Goal: Transaction & Acquisition: Purchase product/service

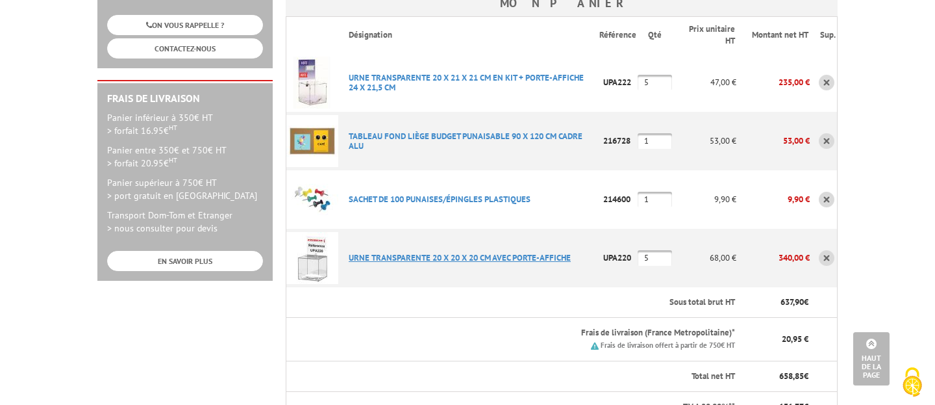
click at [362, 252] on link "URNE TRANSPARENTE 20 X 20 X 20 CM AVEC PORTE-AFFICHE" at bounding box center [460, 257] width 222 height 11
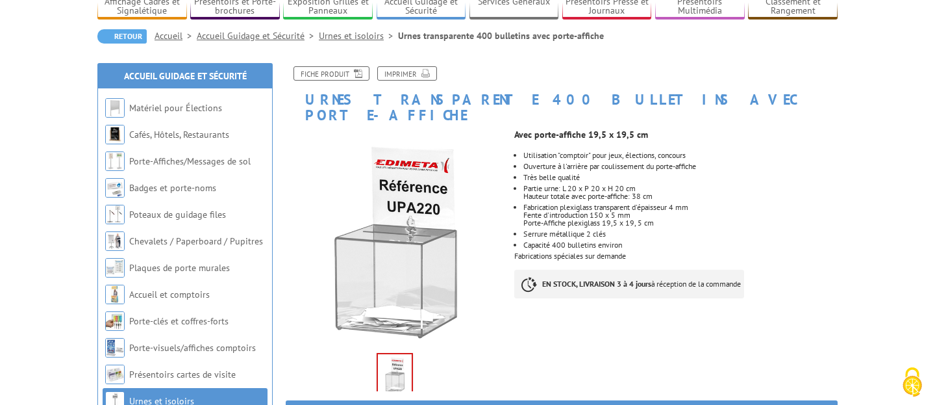
scroll to position [108, 0]
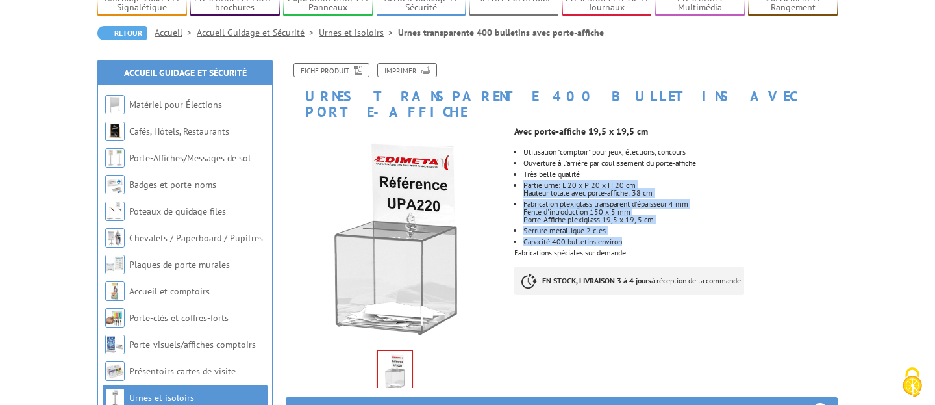
drag, startPoint x: 524, startPoint y: 169, endPoint x: 673, endPoint y: 227, distance: 160.4
click at [675, 226] on ul "Utilisation "comptoir" pour jeux, élections, concours Ouverture à l'arrière par…" at bounding box center [675, 196] width 323 height 97
copy ul "Partie urne: L 20 x P 20 x H 20 cm Hauteur totale avec porte-affiche: 38 cm Fab…"
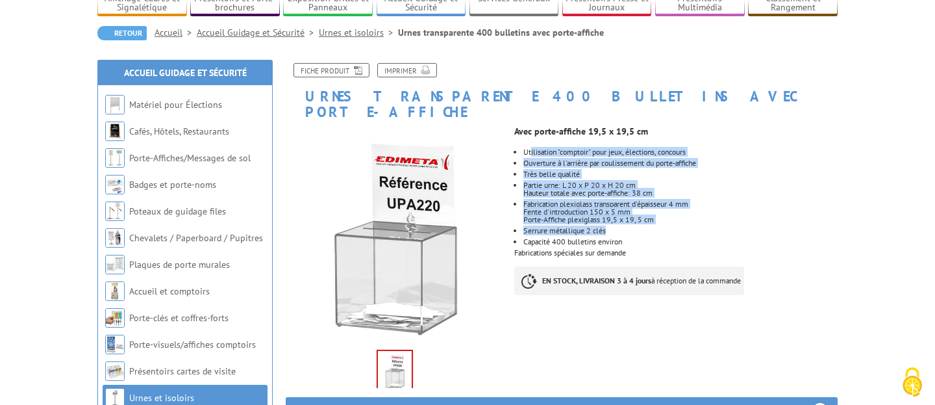
drag, startPoint x: 530, startPoint y: 134, endPoint x: 638, endPoint y: 212, distance: 132.6
click at [639, 212] on ul "Utilisation "comptoir" pour jeux, élections, concours Ouverture à l'arrière par…" at bounding box center [675, 196] width 323 height 97
drag, startPoint x: 523, startPoint y: 136, endPoint x: 656, endPoint y: 227, distance: 161.0
click at [656, 227] on ul "Utilisation "comptoir" pour jeux, élections, concours Ouverture à l'arrière par…" at bounding box center [675, 196] width 323 height 97
copy ul "Utilisation "comptoir" pour jeux, élections, concours Ouverture à l'arrière par…"
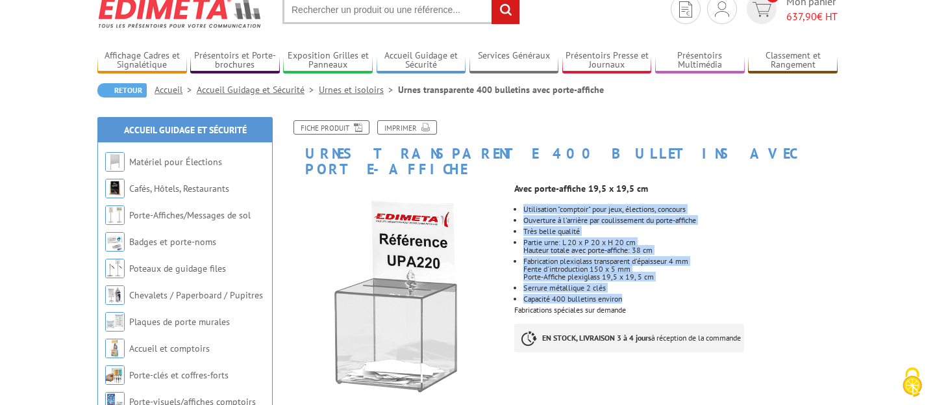
scroll to position [0, 0]
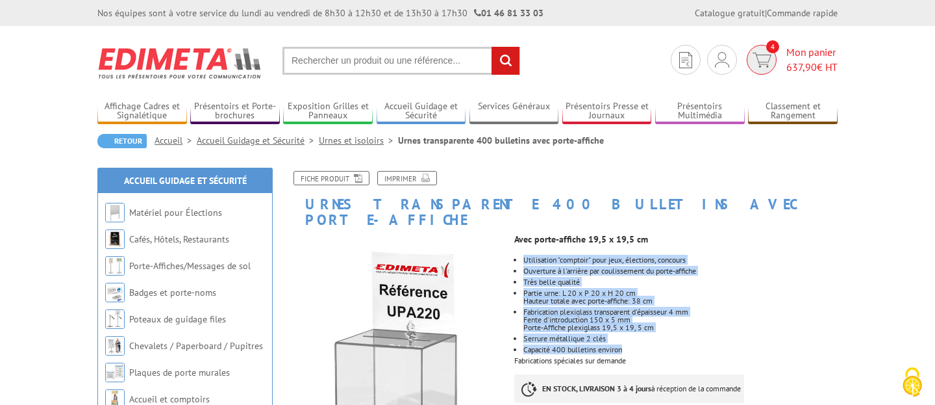
click at [764, 66] on img at bounding box center [762, 60] width 19 height 15
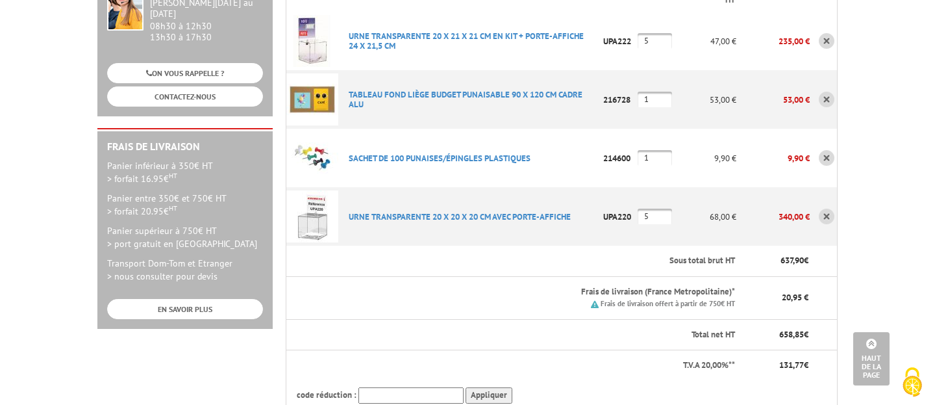
type input "[EMAIL_ADDRESS][DOMAIN_NAME]"
click at [558, 205] on p "URNE TRANSPARENTE 20 X 20 X 20 CM AVEC PORTE-AFFICHE" at bounding box center [468, 216] width 261 height 23
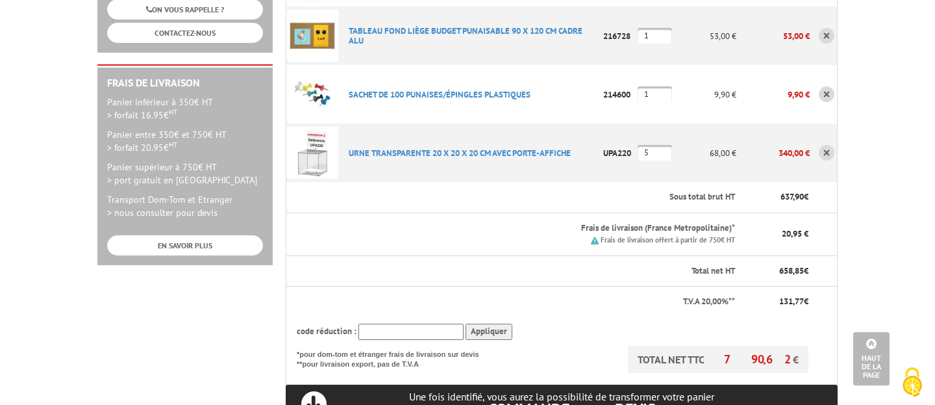
scroll to position [330, 0]
click at [449, 323] on input "text" at bounding box center [410, 331] width 105 height 16
type input "new10"
click at [473, 323] on input "Appliquer" at bounding box center [489, 331] width 47 height 16
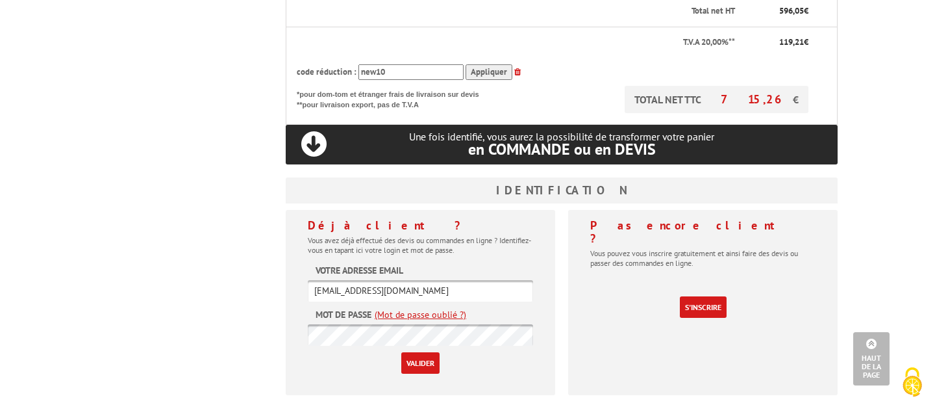
scroll to position [621, 0]
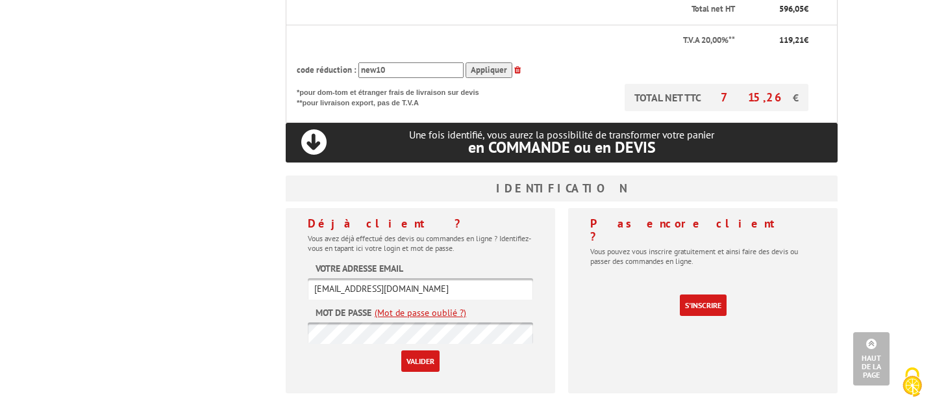
click at [421, 350] on input "Valider" at bounding box center [420, 360] width 38 height 21
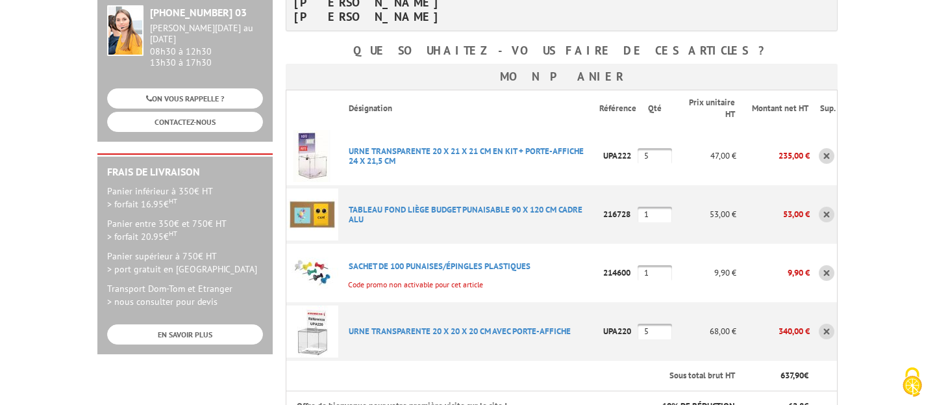
scroll to position [243, 0]
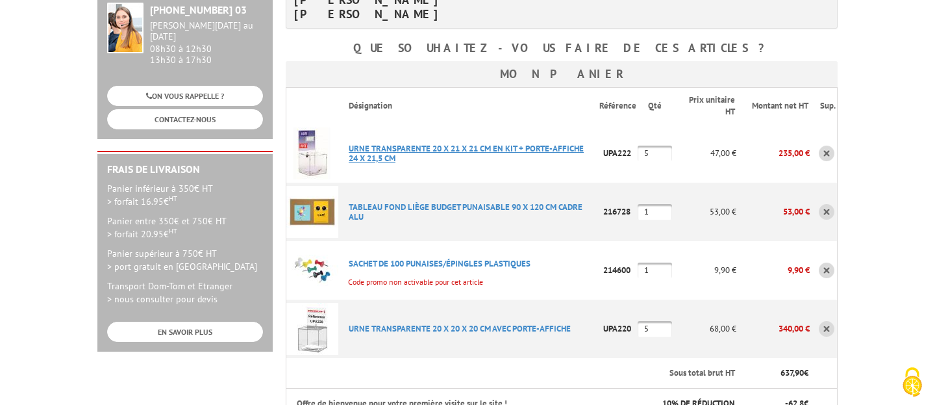
click at [512, 143] on link "URNE TRANSPARENTE 20 X 21 X 21 CM EN KIT + PORTE-AFFICHE 24 X 21,5 CM" at bounding box center [466, 153] width 235 height 21
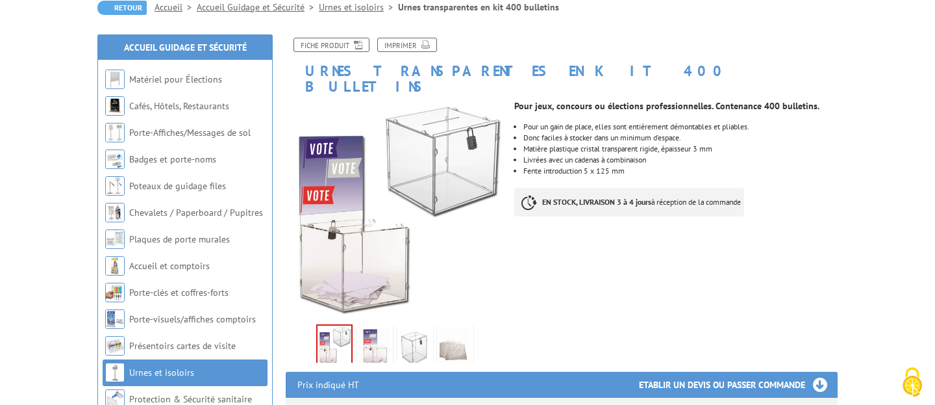
scroll to position [153, 0]
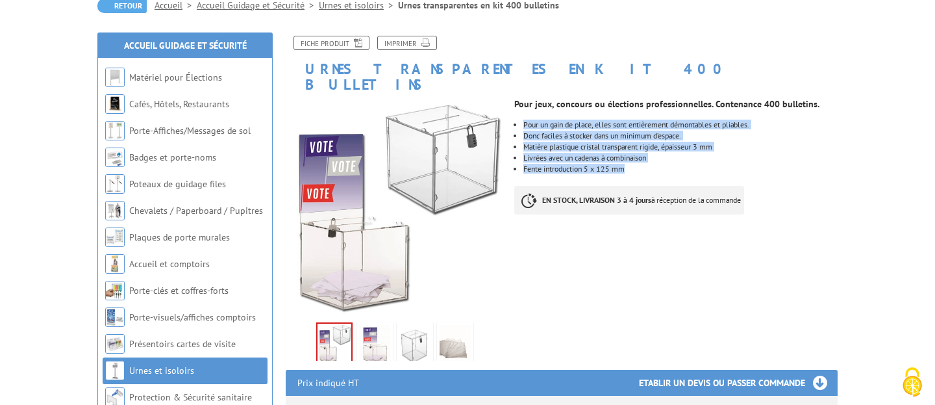
drag, startPoint x: 627, startPoint y: 135, endPoint x: 515, endPoint y: 84, distance: 123.2
click at [515, 92] on div "Pour jeux, concours ou élections professionnelles. Contenance 400 bulletins. Po…" at bounding box center [680, 159] width 333 height 135
copy ul "Pour un gain de place, elles sont entièrement démontables et pliables. Donc fac…"
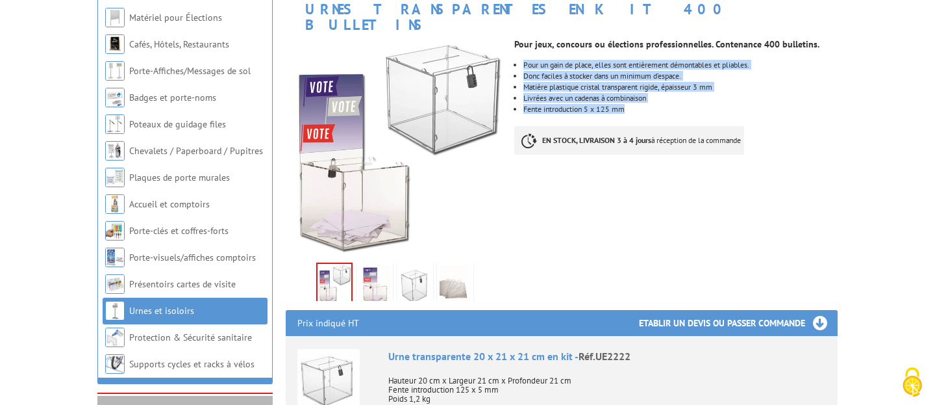
scroll to position [211, 0]
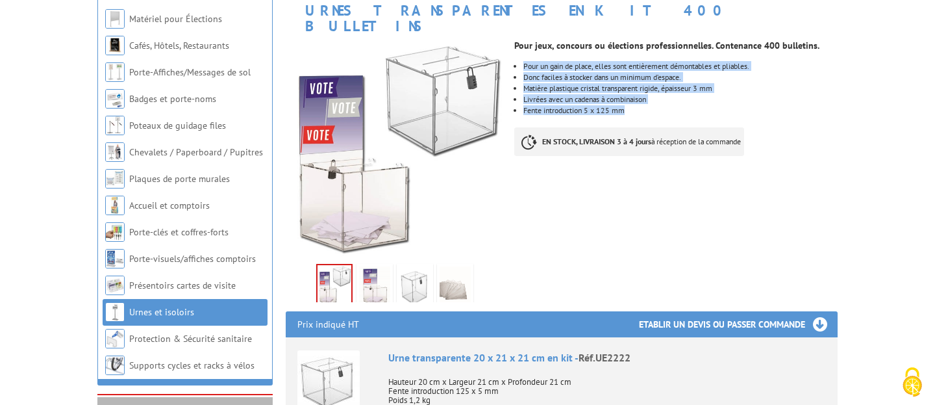
click at [564, 83] on div "Pour jeux, concours ou élections professionnelles. Contenance 400 bulletins. Po…" at bounding box center [680, 101] width 333 height 135
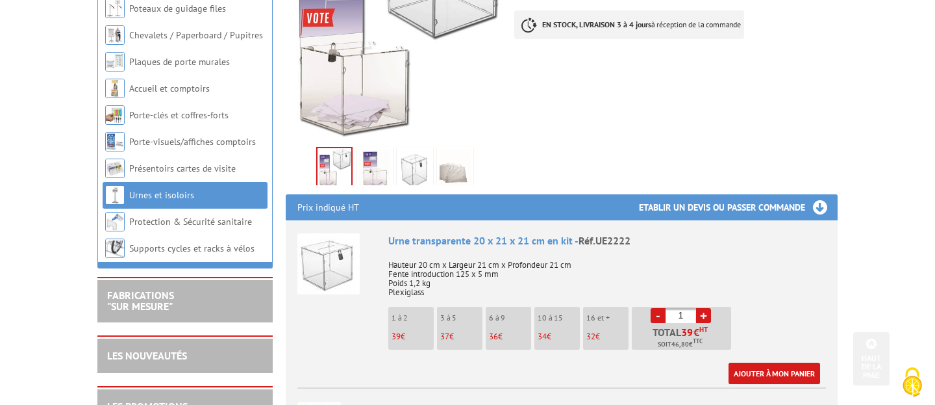
scroll to position [331, 0]
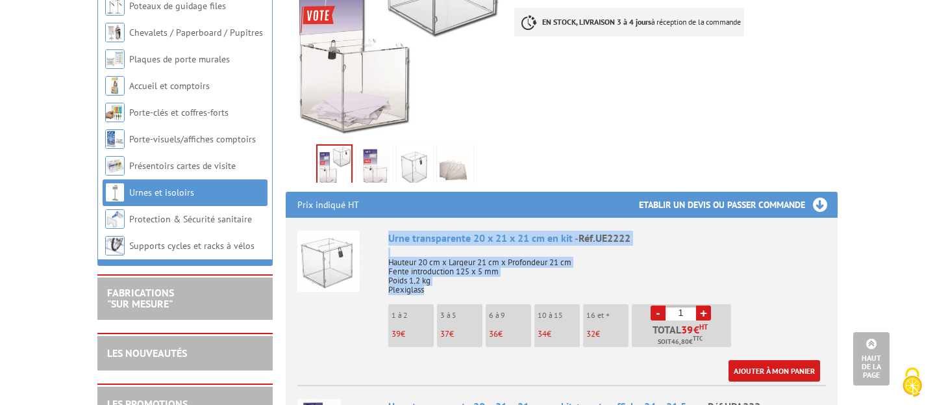
drag, startPoint x: 427, startPoint y: 255, endPoint x: 384, endPoint y: 209, distance: 62.9
click at [384, 218] on li "Urne transparente 20 x 21 x 21 cm en kit - Réf.UE2222 Hauteur 20 cm x Largeur 2…" at bounding box center [561, 300] width 529 height 164
copy div "Urne transparente 20 x 21 x 21 cm en kit - Réf.UE2222 Hauteur 20 cm x Largeur 2…"
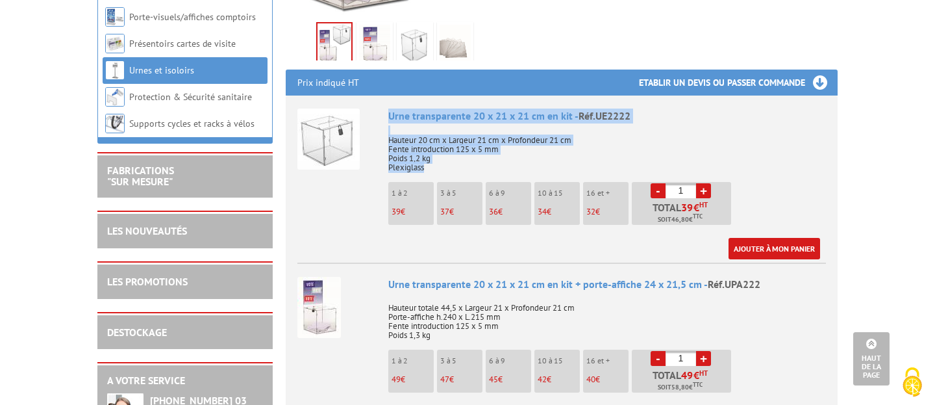
scroll to position [452, 0]
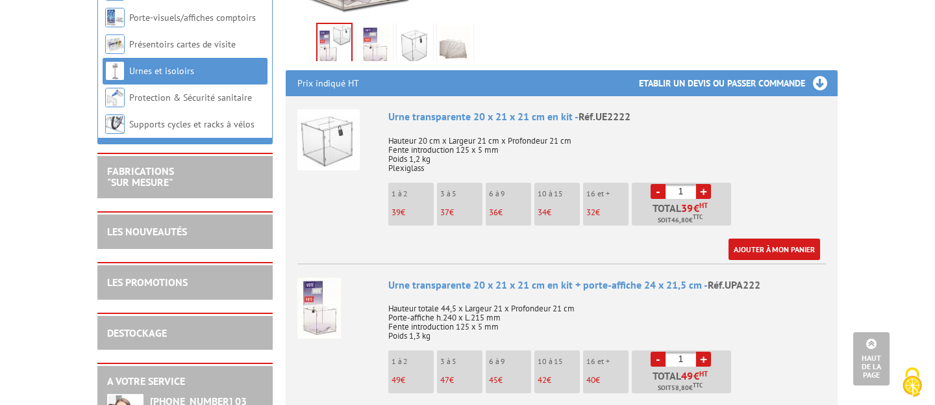
click at [446, 298] on p "Hauteur totale 44,5 x Largeur 21 x Profondeur 21 cm Porte-affiche h.240 x L.215…" at bounding box center [607, 317] width 438 height 45
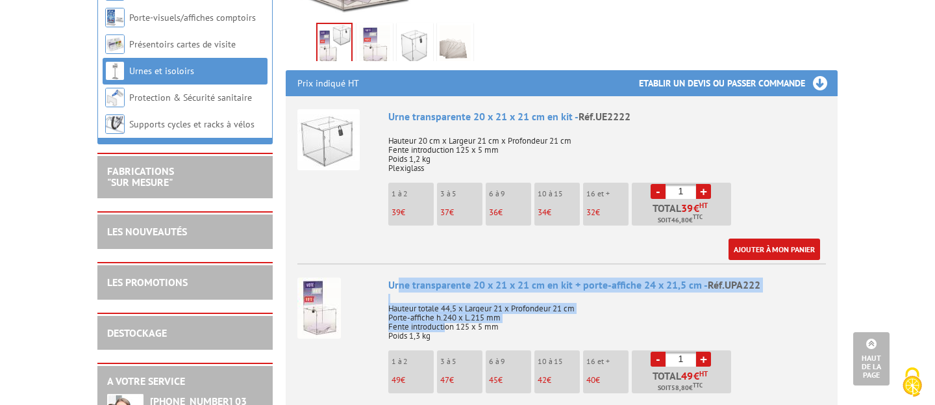
drag, startPoint x: 446, startPoint y: 298, endPoint x: 397, endPoint y: 251, distance: 68.4
click at [397, 277] on div "Urne transparente 20 x 21 x 21 cm en kit + porte-affiche 24 x 21,5 cm - Réf.UPA…" at bounding box center [607, 352] width 438 height 151
click at [451, 277] on div "Urne transparente 20 x 21 x 21 cm en kit + porte-affiche 24 x 21,5 cm - Réf.UPA…" at bounding box center [607, 284] width 438 height 15
drag, startPoint x: 388, startPoint y: 253, endPoint x: 460, endPoint y: 300, distance: 86.3
click at [460, 300] on div "Urne transparente 20 x 21 x 21 cm en kit + porte-affiche 24 x 21,5 cm - Réf.UPA…" at bounding box center [607, 352] width 438 height 151
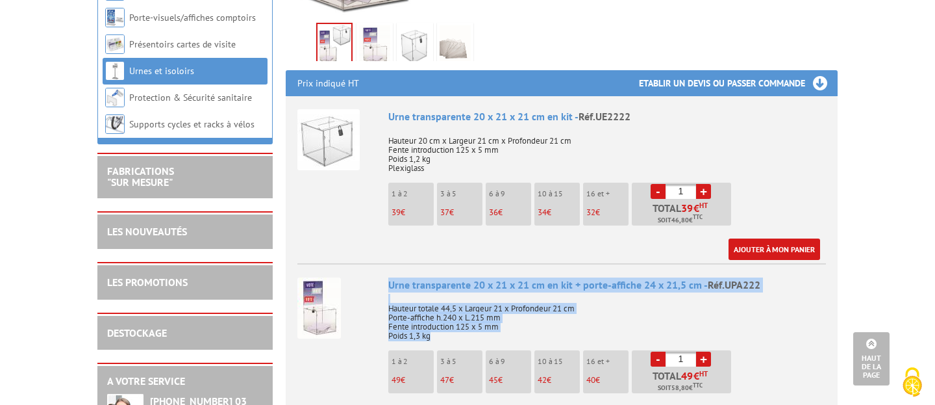
copy div "Urne transparente 20 x 21 x 21 cm en kit + porte-affiche 24 x 21,5 cm - Réf.UPA…"
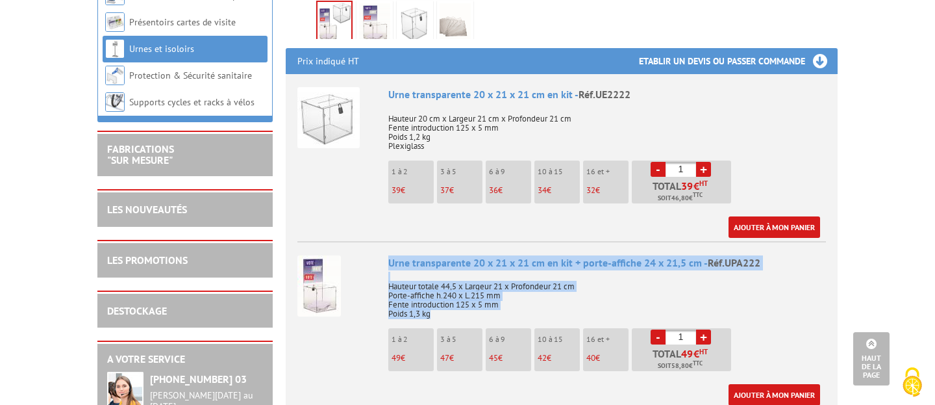
scroll to position [475, 0]
click at [703, 329] on link "+" at bounding box center [703, 336] width 15 height 15
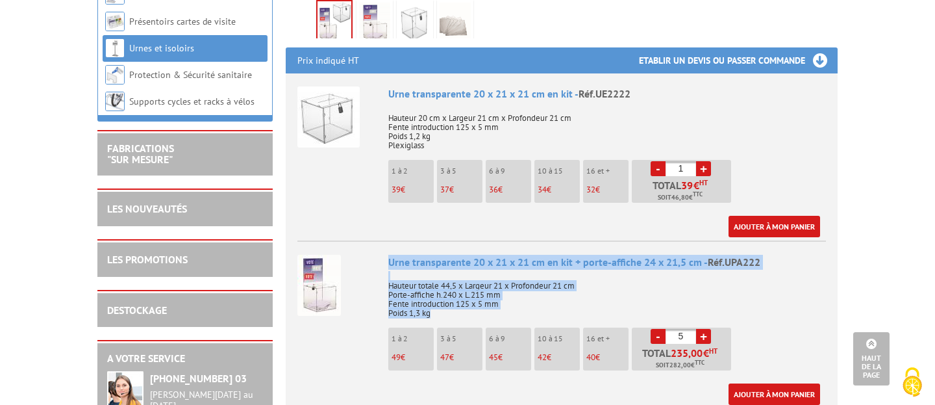
click at [703, 329] on link "+" at bounding box center [703, 336] width 15 height 15
click at [658, 329] on link "-" at bounding box center [658, 336] width 15 height 15
type input "5"
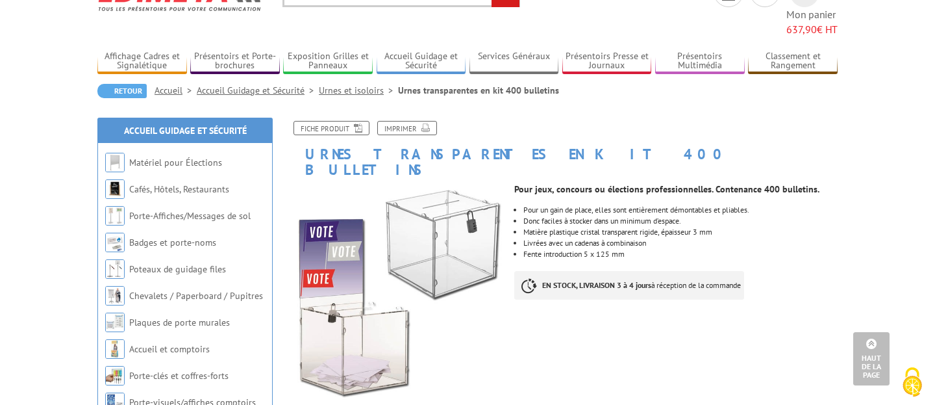
scroll to position [0, 0]
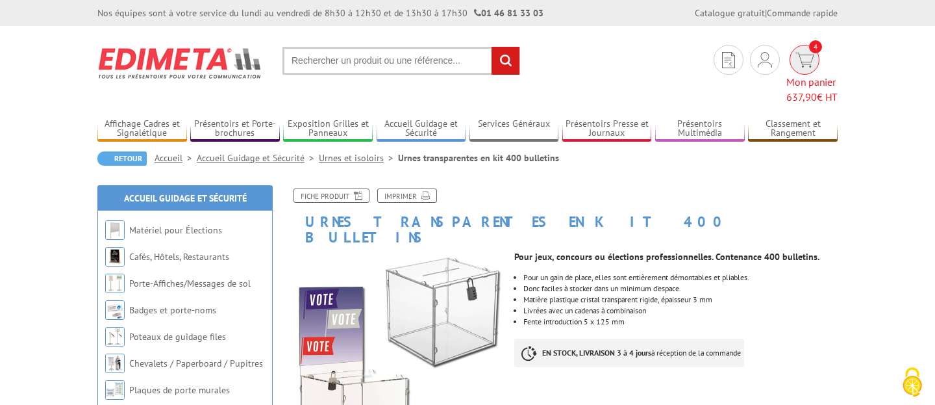
click at [795, 54] on img at bounding box center [804, 60] width 19 height 15
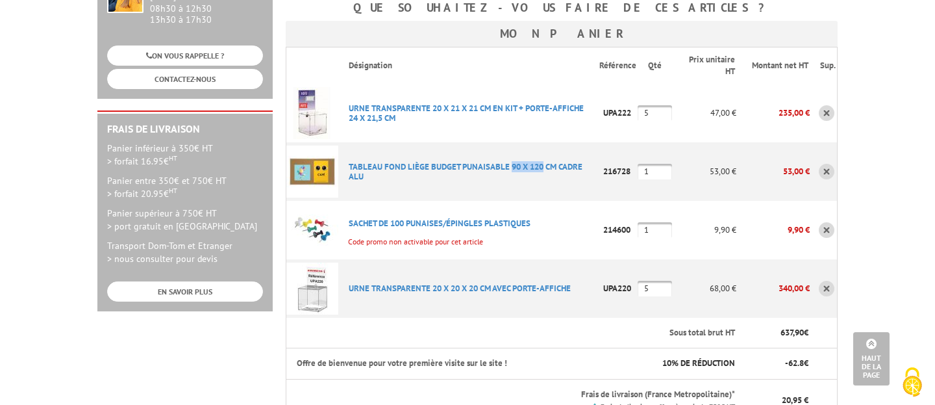
drag, startPoint x: 347, startPoint y: 123, endPoint x: 396, endPoint y: 139, distance: 51.8
click at [396, 155] on p "TABLEAU FOND LIèGE BUDGET PUNAISABLE 90 X 120 CM CADRE ALU" at bounding box center [468, 171] width 261 height 32
click at [420, 161] on link "TABLEAU FOND LIèGE BUDGET PUNAISABLE 90 X 120 CM CADRE ALU" at bounding box center [466, 171] width 234 height 21
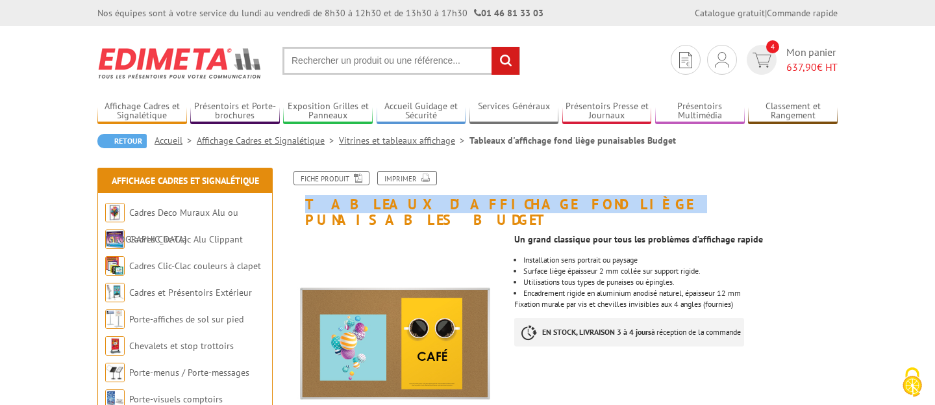
drag, startPoint x: 301, startPoint y: 199, endPoint x: 534, endPoint y: 206, distance: 233.2
click at [534, 206] on h1 "Tableaux d'affichage fond liège punaisables Budget" at bounding box center [561, 199] width 571 height 56
copy h1 "Tableaux d'affichage fond liège"
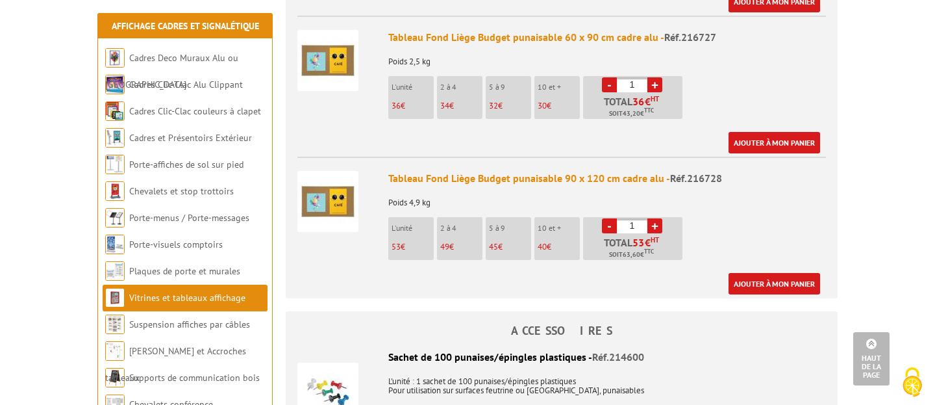
scroll to position [662, 0]
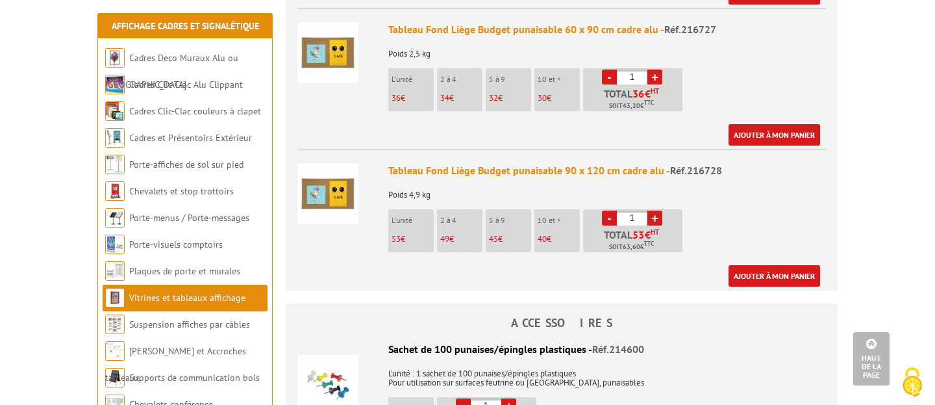
click at [541, 163] on div "Tableau Fond Liège Budget punaisable 90 x 120 cm cadre alu - Réf.216728" at bounding box center [607, 170] width 438 height 15
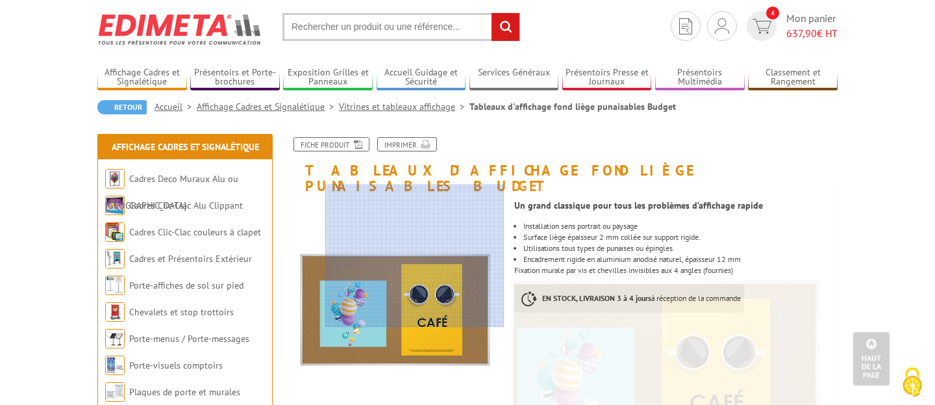
scroll to position [0, 0]
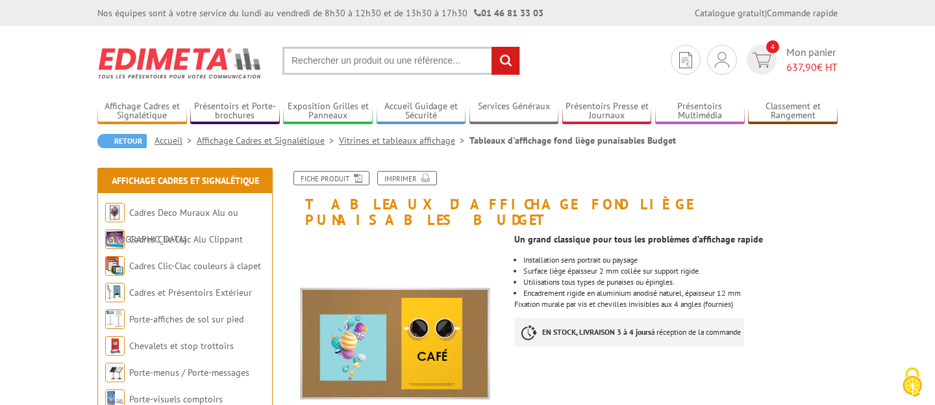
click at [378, 62] on input "text" at bounding box center [401, 61] width 238 height 28
type input "veleda"
click at [492, 47] on input "rechercher" at bounding box center [506, 61] width 28 height 28
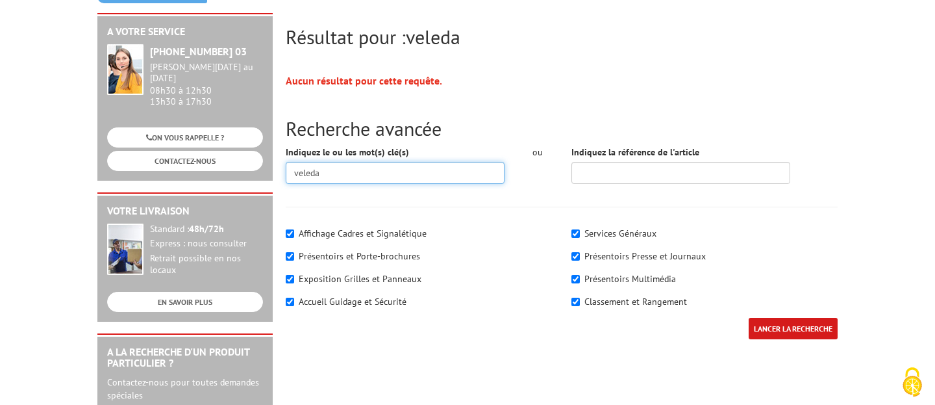
click at [293, 174] on input "veleda" at bounding box center [395, 173] width 219 height 22
type input "stylo veleda"
click at [749, 318] on input "LANCER LA RECHERCHE" at bounding box center [793, 328] width 89 height 21
